Goal: Task Accomplishment & Management: Use online tool/utility

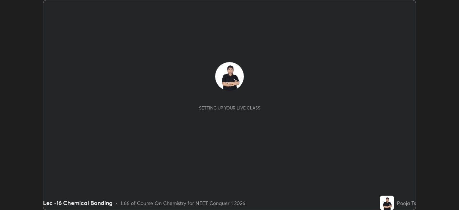
scroll to position [210, 458]
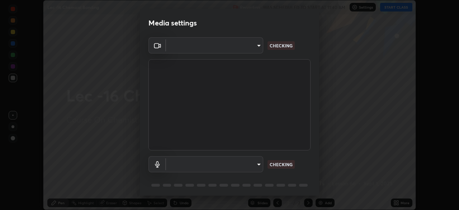
type input "e8b01860e9f4f9cf0b97084f56e189066d3111c6e0cf5993db34b4ae72e26104"
type input "default"
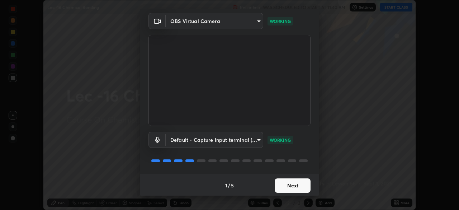
scroll to position [25, 0]
click at [281, 182] on button "Next" at bounding box center [292, 184] width 36 height 14
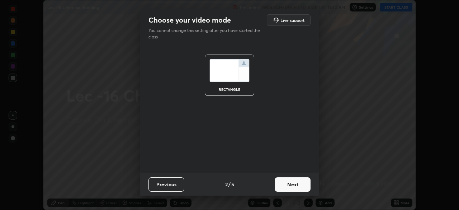
click at [295, 183] on button "Next" at bounding box center [292, 184] width 36 height 14
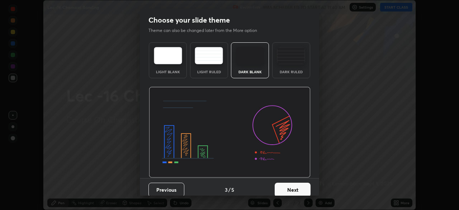
click at [293, 188] on button "Next" at bounding box center [292, 189] width 36 height 14
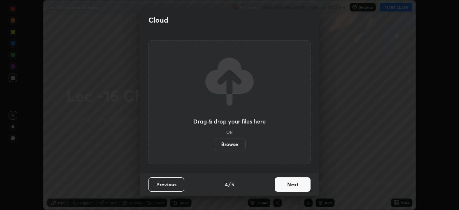
click at [288, 181] on button "Next" at bounding box center [292, 184] width 36 height 14
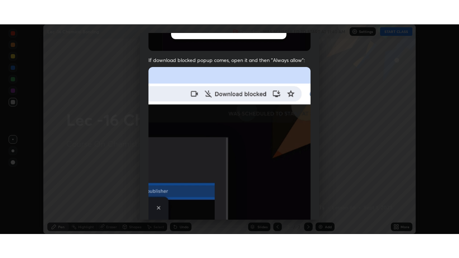
scroll to position [172, 0]
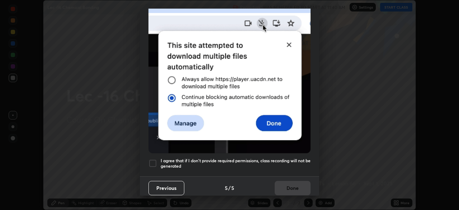
click at [155, 159] on div at bounding box center [152, 163] width 9 height 9
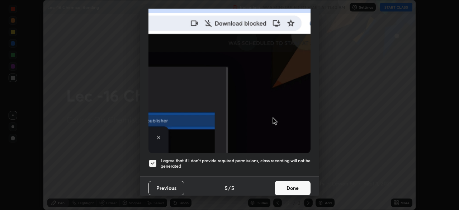
click at [292, 182] on button "Done" at bounding box center [292, 188] width 36 height 14
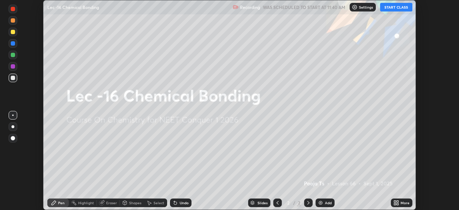
click at [397, 8] on button "START CLASS" at bounding box center [396, 7] width 32 height 9
click at [399, 201] on div "More" at bounding box center [400, 202] width 21 height 9
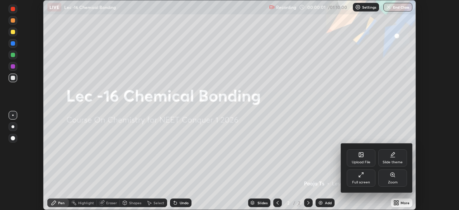
click at [368, 179] on div "Full screen" at bounding box center [360, 177] width 29 height 17
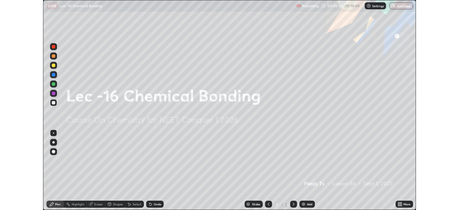
scroll to position [258, 459]
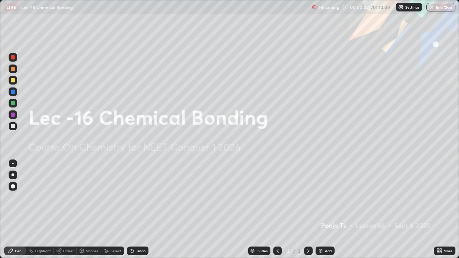
click at [327, 209] on div "Add" at bounding box center [328, 251] width 7 height 4
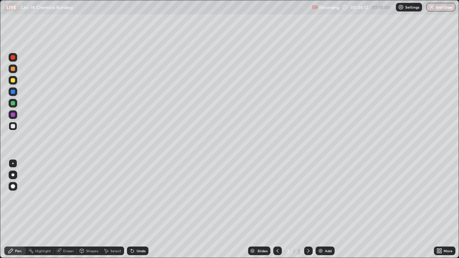
click at [15, 80] on div at bounding box center [13, 80] width 9 height 9
click at [16, 127] on div at bounding box center [13, 126] width 9 height 9
click at [16, 83] on div at bounding box center [13, 80] width 9 height 9
click at [323, 209] on div "Add" at bounding box center [324, 250] width 19 height 9
click at [138, 209] on div "Undo" at bounding box center [140, 251] width 9 height 4
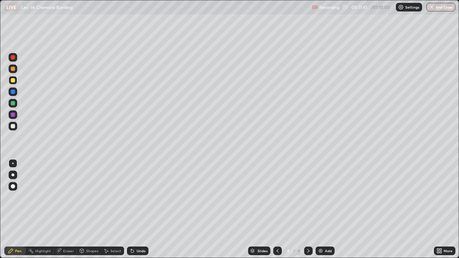
click at [139, 209] on div "Undo" at bounding box center [137, 250] width 21 height 9
click at [141, 209] on div "Undo" at bounding box center [140, 251] width 9 height 4
click at [142, 209] on div "Undo" at bounding box center [137, 250] width 21 height 9
click at [12, 127] on div at bounding box center [13, 126] width 4 height 4
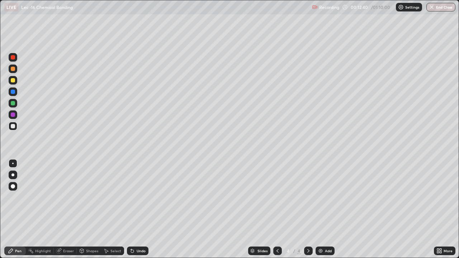
click at [135, 209] on div "Undo" at bounding box center [137, 250] width 21 height 9
click at [139, 209] on div "Undo" at bounding box center [137, 250] width 21 height 9
click at [140, 209] on div "Undo" at bounding box center [137, 250] width 21 height 9
click at [141, 209] on div "Undo" at bounding box center [137, 250] width 21 height 9
click at [144, 209] on div "Undo" at bounding box center [136, 251] width 24 height 14
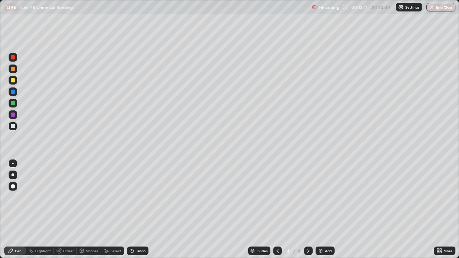
click at [144, 209] on div "Undo" at bounding box center [136, 251] width 24 height 14
click at [70, 209] on div "Eraser" at bounding box center [65, 250] width 23 height 9
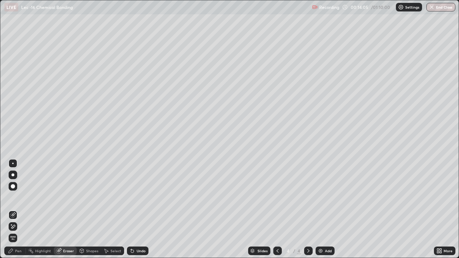
click at [15, 209] on div "Pen" at bounding box center [18, 251] width 6 height 4
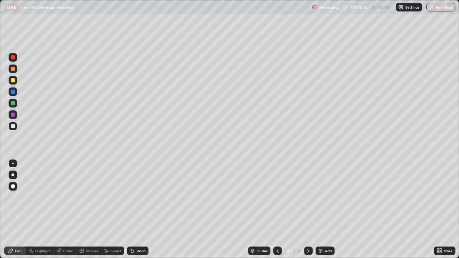
click at [275, 209] on icon at bounding box center [277, 251] width 6 height 6
click at [307, 209] on icon at bounding box center [308, 251] width 6 height 6
click at [320, 209] on img at bounding box center [320, 251] width 6 height 6
click at [138, 209] on div "Undo" at bounding box center [140, 251] width 9 height 4
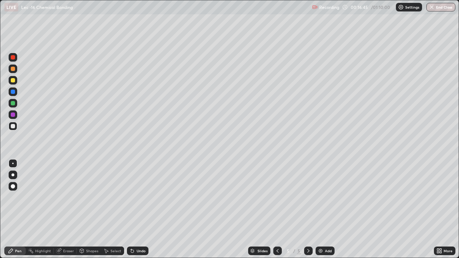
click at [139, 209] on div "Undo" at bounding box center [140, 251] width 9 height 4
click at [139, 209] on div "Undo" at bounding box center [137, 250] width 21 height 9
click at [138, 209] on div "Undo" at bounding box center [140, 251] width 9 height 4
click at [322, 209] on img at bounding box center [320, 251] width 6 height 6
click at [13, 80] on div at bounding box center [13, 80] width 4 height 4
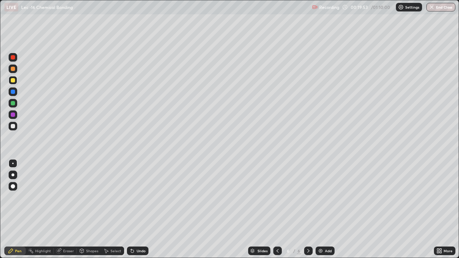
click at [16, 71] on div at bounding box center [13, 68] width 9 height 9
click at [137, 209] on div "Undo" at bounding box center [140, 251] width 9 height 4
click at [325, 209] on div "Add" at bounding box center [328, 251] width 7 height 4
click at [13, 126] on div at bounding box center [13, 126] width 4 height 4
click at [16, 69] on div at bounding box center [13, 68] width 9 height 9
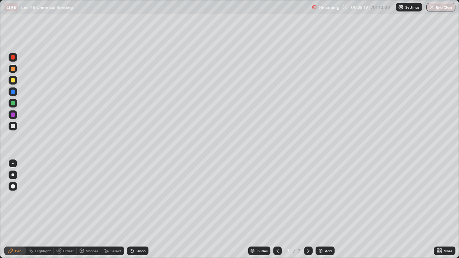
click at [14, 126] on div at bounding box center [13, 126] width 4 height 4
click at [130, 209] on div "Undo" at bounding box center [137, 250] width 21 height 9
click at [101, 209] on div "Select" at bounding box center [112, 250] width 23 height 9
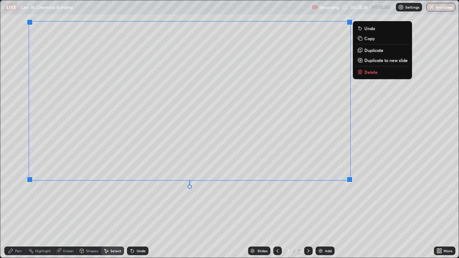
click at [15, 209] on div "Pen" at bounding box center [14, 250] width 21 height 9
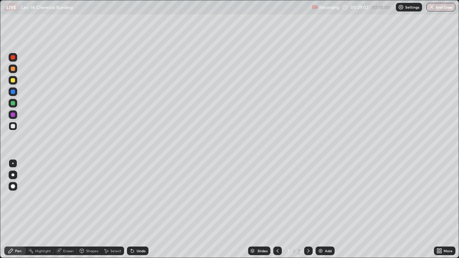
click at [140, 209] on div "Undo" at bounding box center [140, 251] width 9 height 4
click at [325, 209] on div "Add" at bounding box center [328, 251] width 7 height 4
click at [16, 82] on div at bounding box center [13, 80] width 9 height 9
click at [16, 105] on div at bounding box center [13, 103] width 9 height 9
click at [113, 209] on div "Select" at bounding box center [115, 251] width 11 height 4
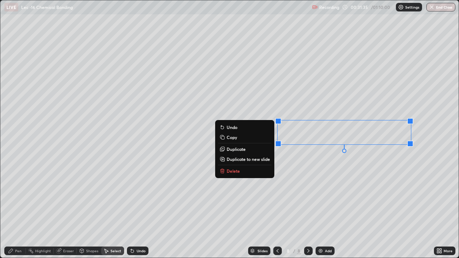
click at [15, 209] on div "Pen" at bounding box center [18, 251] width 6 height 4
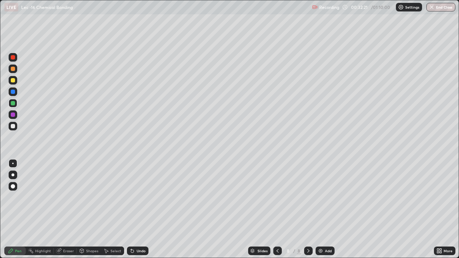
click at [16, 127] on div at bounding box center [13, 126] width 9 height 9
click at [132, 209] on icon at bounding box center [132, 251] width 3 height 3
click at [131, 209] on icon at bounding box center [132, 251] width 3 height 3
click at [17, 106] on div at bounding box center [13, 102] width 9 height 11
click at [321, 209] on img at bounding box center [320, 251] width 6 height 6
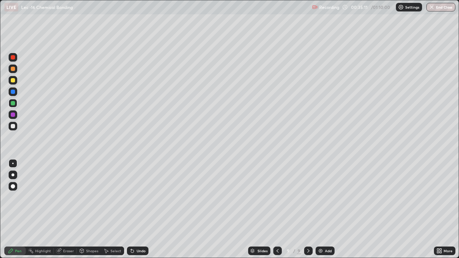
click at [13, 126] on div at bounding box center [13, 126] width 4 height 4
click at [15, 82] on div at bounding box center [13, 80] width 9 height 9
click at [127, 209] on div "Undo" at bounding box center [137, 250] width 21 height 9
click at [134, 209] on div "Undo" at bounding box center [137, 250] width 21 height 9
click at [137, 209] on div "Undo" at bounding box center [140, 251] width 9 height 4
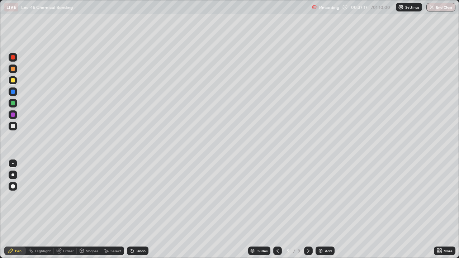
click at [325, 209] on div "Add" at bounding box center [328, 251] width 7 height 4
click at [16, 126] on div at bounding box center [13, 126] width 9 height 9
click at [325, 209] on div "Add" at bounding box center [324, 250] width 19 height 9
click at [133, 209] on div "Undo" at bounding box center [137, 250] width 21 height 9
click at [133, 209] on icon at bounding box center [132, 251] width 6 height 6
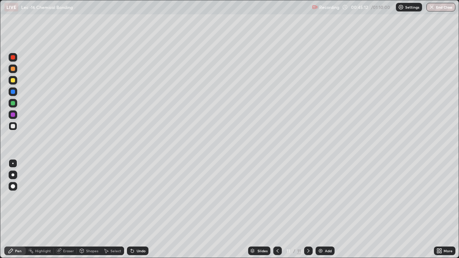
click at [131, 209] on icon at bounding box center [131, 249] width 1 height 1
click at [134, 209] on icon at bounding box center [132, 251] width 6 height 6
click at [131, 209] on icon at bounding box center [131, 249] width 1 height 1
click at [137, 209] on div "Undo" at bounding box center [140, 251] width 9 height 4
click at [16, 80] on div at bounding box center [13, 80] width 9 height 9
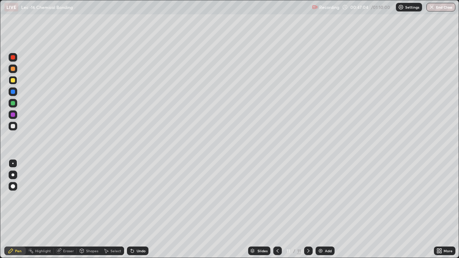
click at [138, 209] on div "Undo" at bounding box center [140, 251] width 9 height 4
click at [14, 127] on div at bounding box center [13, 126] width 4 height 4
click at [14, 103] on div at bounding box center [13, 103] width 4 height 4
click at [320, 209] on img at bounding box center [320, 251] width 6 height 6
click at [15, 128] on div at bounding box center [13, 126] width 9 height 9
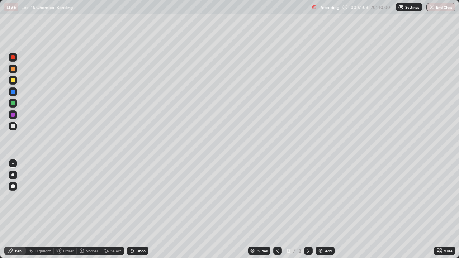
click at [134, 209] on div "Undo" at bounding box center [137, 250] width 21 height 9
click at [130, 209] on icon at bounding box center [132, 251] width 6 height 6
click at [325, 209] on div "Add" at bounding box center [328, 251] width 7 height 4
click at [16, 84] on div at bounding box center [13, 80] width 9 height 9
click at [136, 209] on div "Undo" at bounding box center [137, 250] width 21 height 9
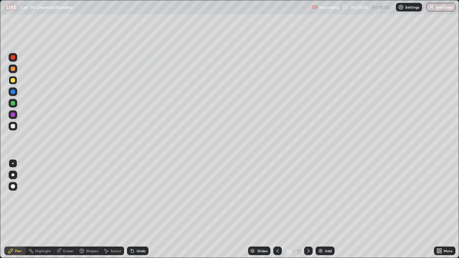
click at [137, 209] on div "Undo" at bounding box center [140, 251] width 9 height 4
click at [136, 209] on div "Undo" at bounding box center [140, 251] width 9 height 4
click at [141, 209] on div "Undo" at bounding box center [137, 250] width 21 height 9
click at [134, 209] on div "Undo" at bounding box center [137, 250] width 21 height 9
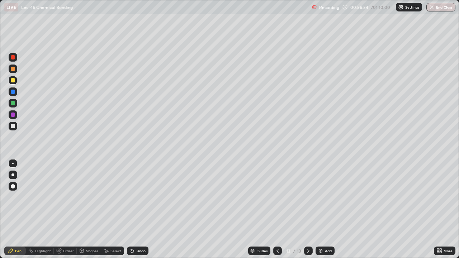
click at [13, 128] on div at bounding box center [13, 126] width 4 height 4
click at [318, 209] on img at bounding box center [320, 251] width 6 height 6
click at [135, 209] on div "Undo" at bounding box center [137, 250] width 21 height 9
click at [131, 209] on icon at bounding box center [131, 249] width 1 height 1
click at [133, 209] on icon at bounding box center [132, 251] width 6 height 6
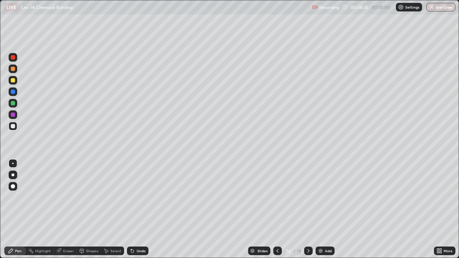
click at [131, 209] on icon at bounding box center [132, 251] width 3 height 3
click at [15, 81] on div at bounding box center [13, 80] width 9 height 9
click at [136, 209] on div "Undo" at bounding box center [140, 251] width 9 height 4
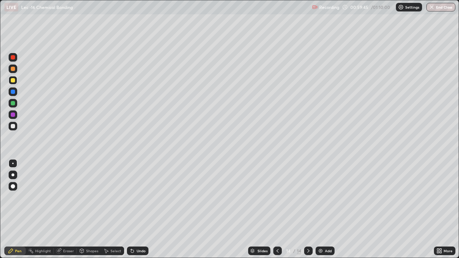
click at [138, 209] on div "Undo" at bounding box center [140, 251] width 9 height 4
click at [139, 209] on div "Undo" at bounding box center [140, 251] width 9 height 4
click at [142, 209] on div "Undo" at bounding box center [140, 251] width 9 height 4
click at [317, 209] on div "Add" at bounding box center [324, 250] width 19 height 9
click at [17, 129] on div at bounding box center [13, 125] width 9 height 11
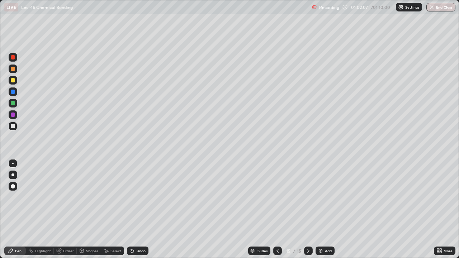
click at [15, 104] on div at bounding box center [13, 103] width 9 height 9
click at [137, 209] on div "Undo" at bounding box center [140, 251] width 9 height 4
click at [140, 209] on div "Undo" at bounding box center [140, 251] width 9 height 4
click at [65, 209] on div "Eraser" at bounding box center [65, 250] width 23 height 9
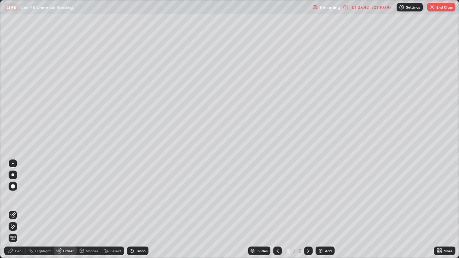
click at [10, 209] on icon at bounding box center [11, 251] width 6 height 6
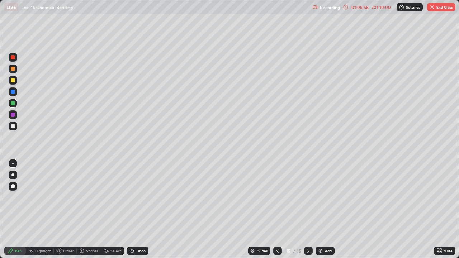
click at [222, 209] on div "Slides 15 / 15 Add" at bounding box center [290, 251] width 285 height 14
click at [131, 209] on icon at bounding box center [132, 251] width 3 height 3
click at [134, 209] on div "Undo" at bounding box center [137, 250] width 21 height 9
click at [437, 8] on button "End Class" at bounding box center [441, 7] width 28 height 9
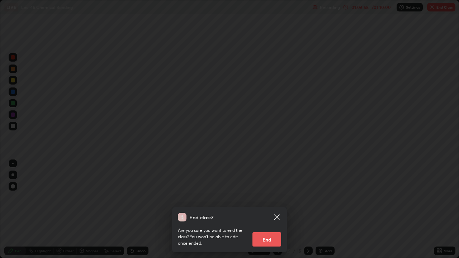
click at [280, 209] on icon at bounding box center [276, 217] width 9 height 9
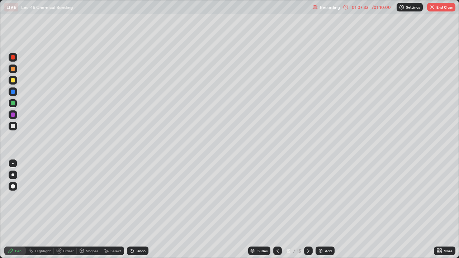
click at [438, 11] on button "End Class" at bounding box center [441, 7] width 28 height 9
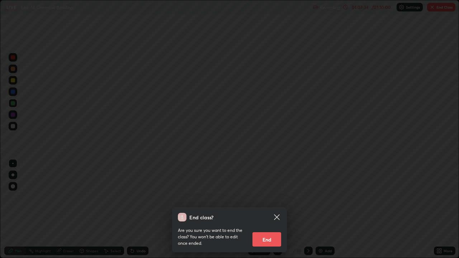
click at [273, 209] on button "End" at bounding box center [266, 239] width 29 height 14
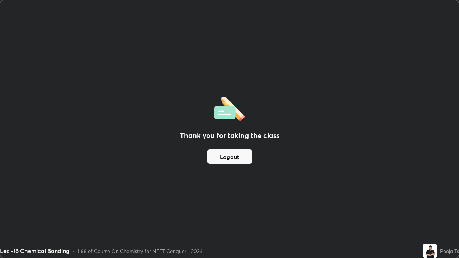
click at [245, 160] on button "Logout" at bounding box center [229, 156] width 45 height 14
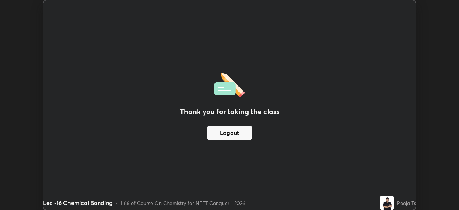
scroll to position [35612, 35363]
